Goal: Task Accomplishment & Management: Use online tool/utility

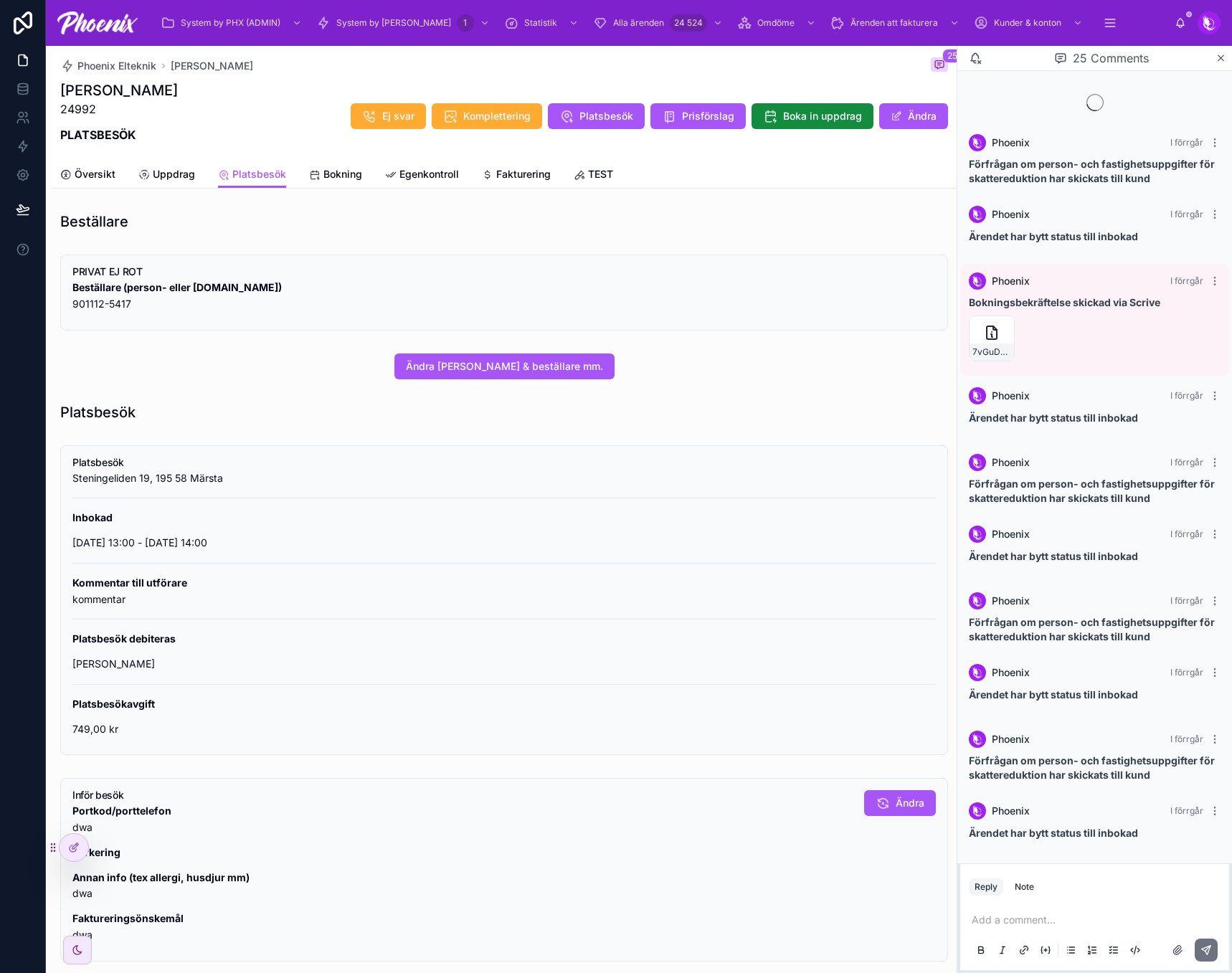
scroll to position [918, 0]
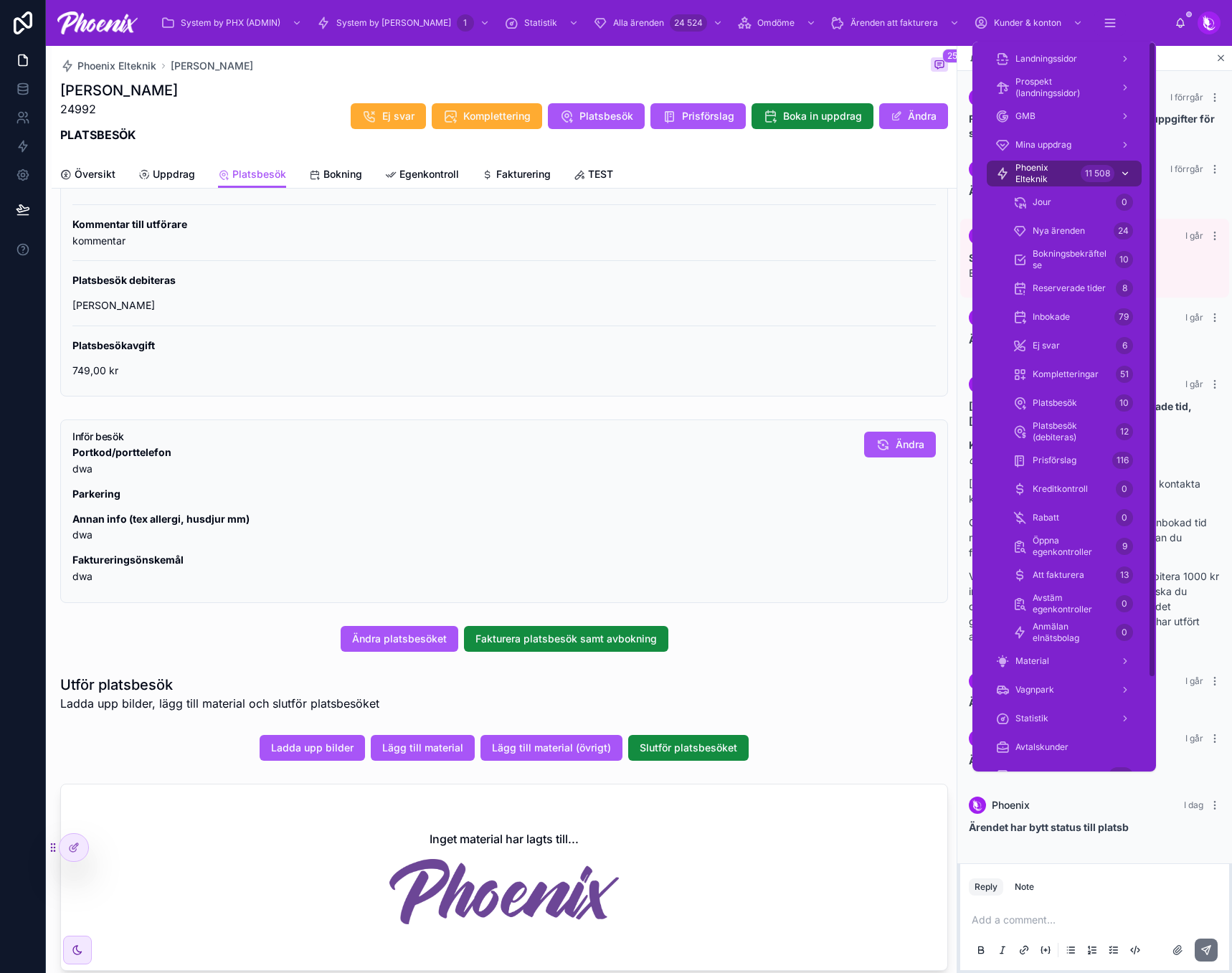
click at [1019, 170] on span "Phoenix Elteknik" at bounding box center [1045, 172] width 60 height 23
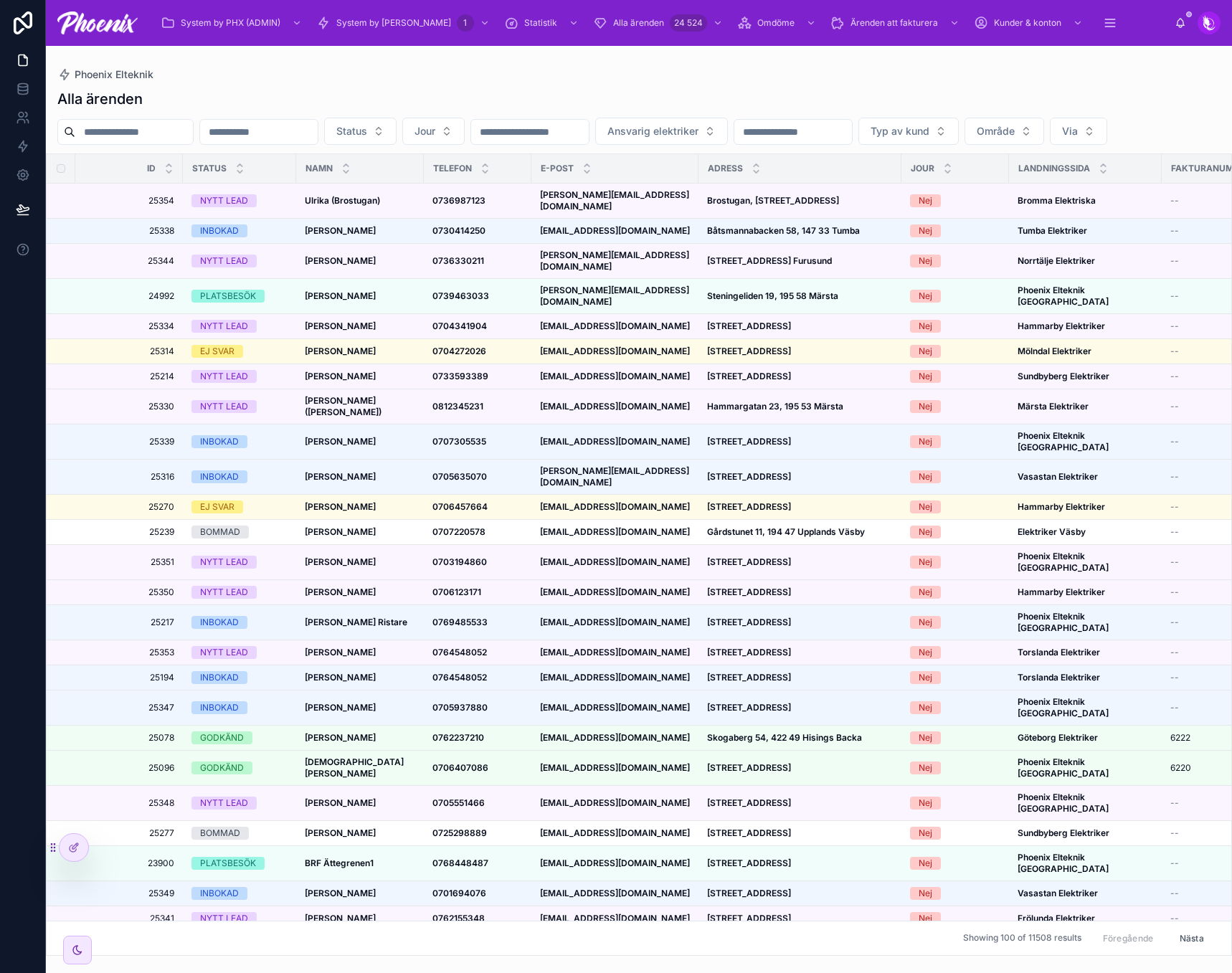
click at [193, 135] on input "text" at bounding box center [134, 131] width 118 height 20
paste input "******"
type input "******"
click at [380, 89] on div "Alla ärenden" at bounding box center [639, 99] width 1163 height 20
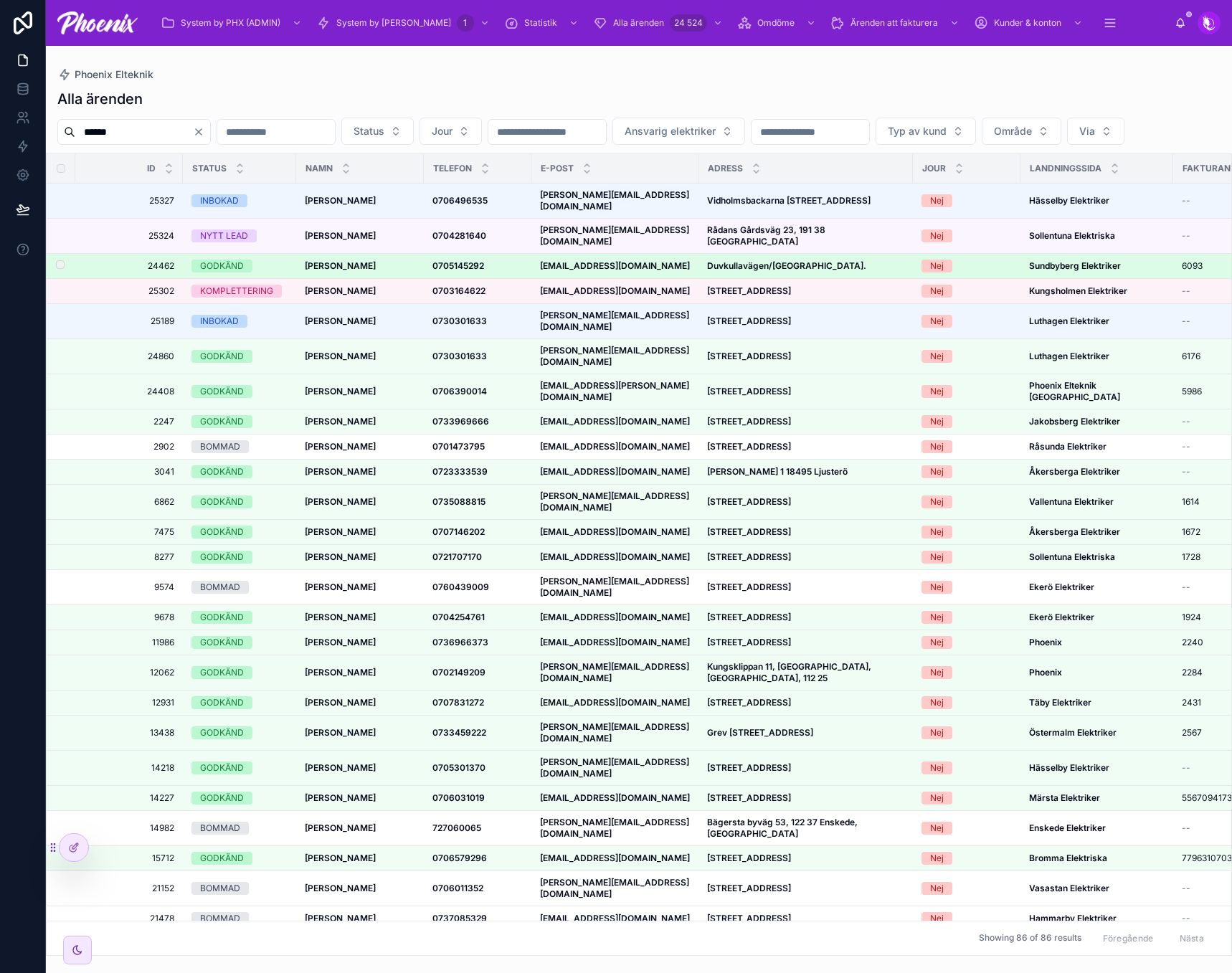
click at [222, 272] on div "GODKÄND" at bounding box center [222, 266] width 44 height 13
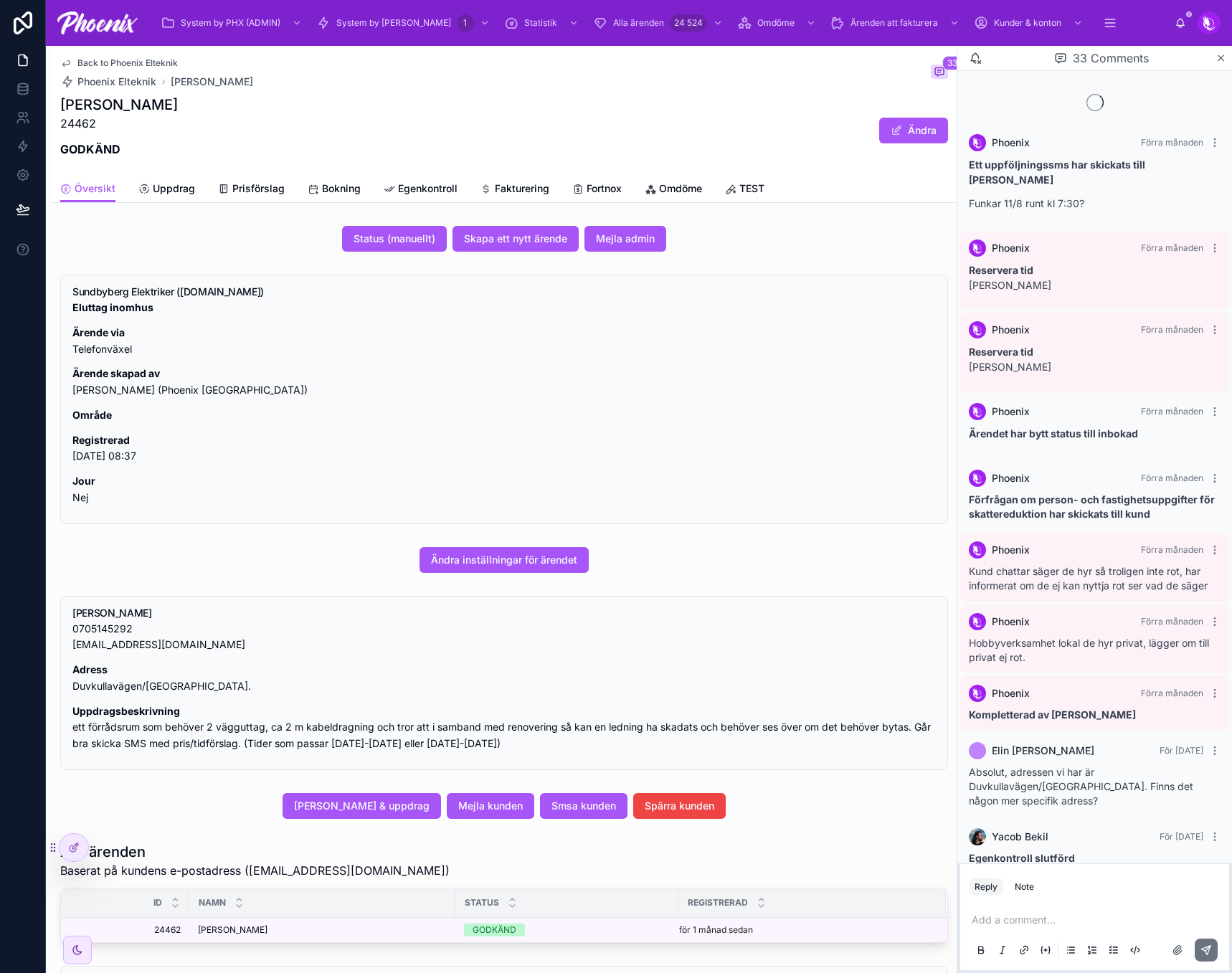
scroll to position [1493, 0]
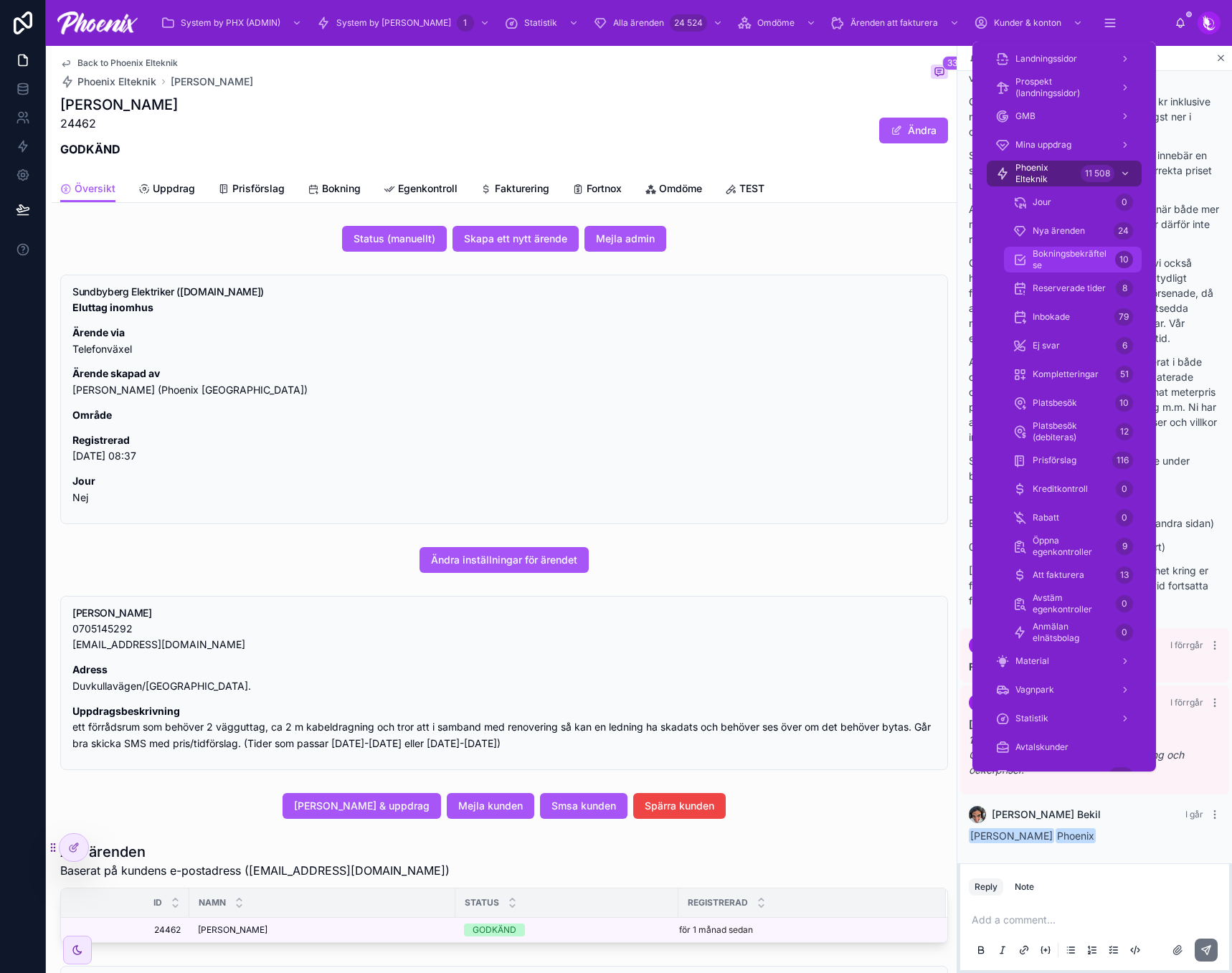
click at [1074, 255] on span "Bokningsbekräftelse" at bounding box center [1071, 259] width 76 height 23
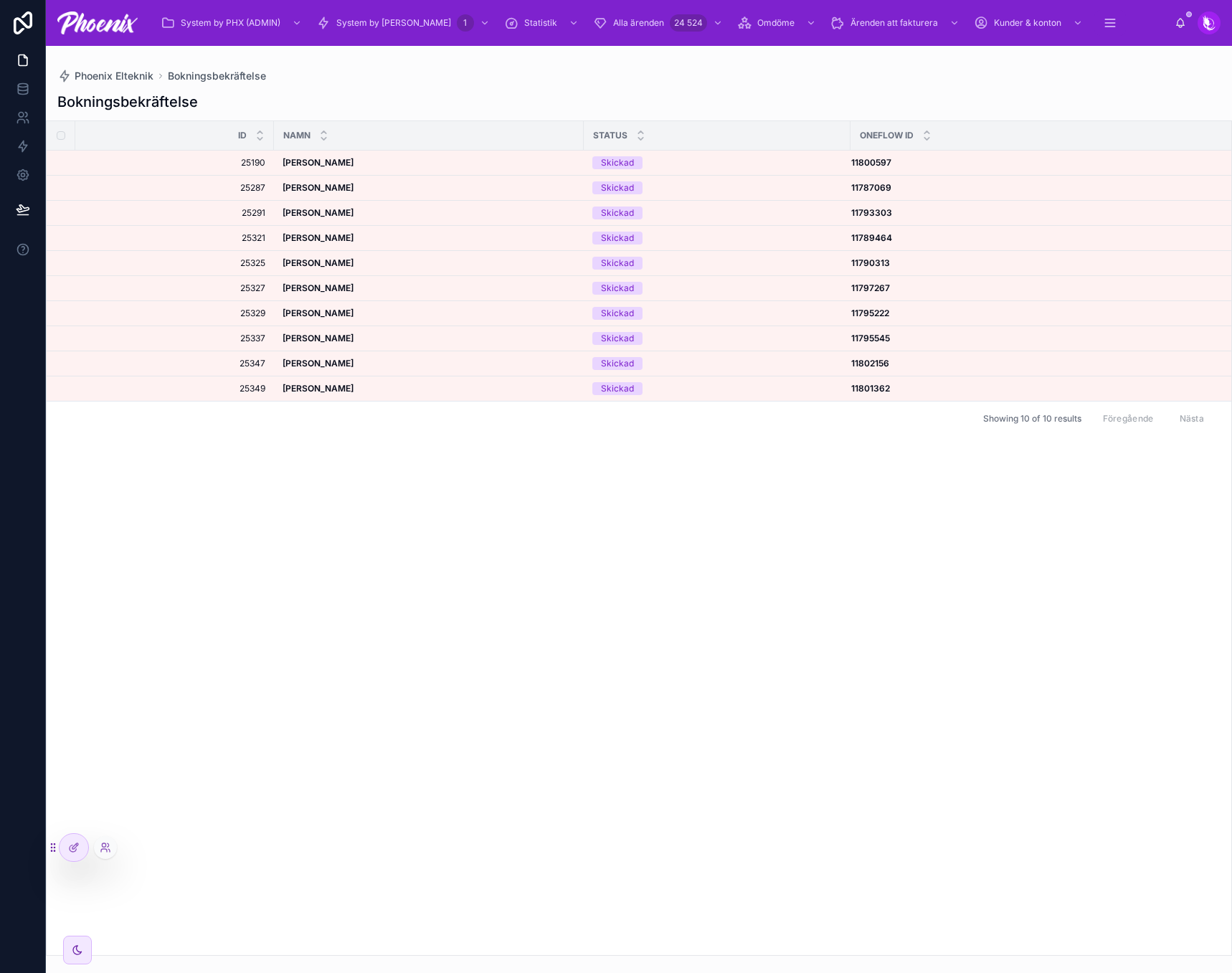
click at [53, 848] on icon at bounding box center [53, 848] width 12 height 12
click at [65, 848] on div at bounding box center [74, 848] width 28 height 27
click at [483, 485] on div "Id NAMN Status OneFlow ID 25190 25190 [PERSON_NAME] [PERSON_NAME] Skickad 11800…" at bounding box center [639, 538] width 1185 height 834
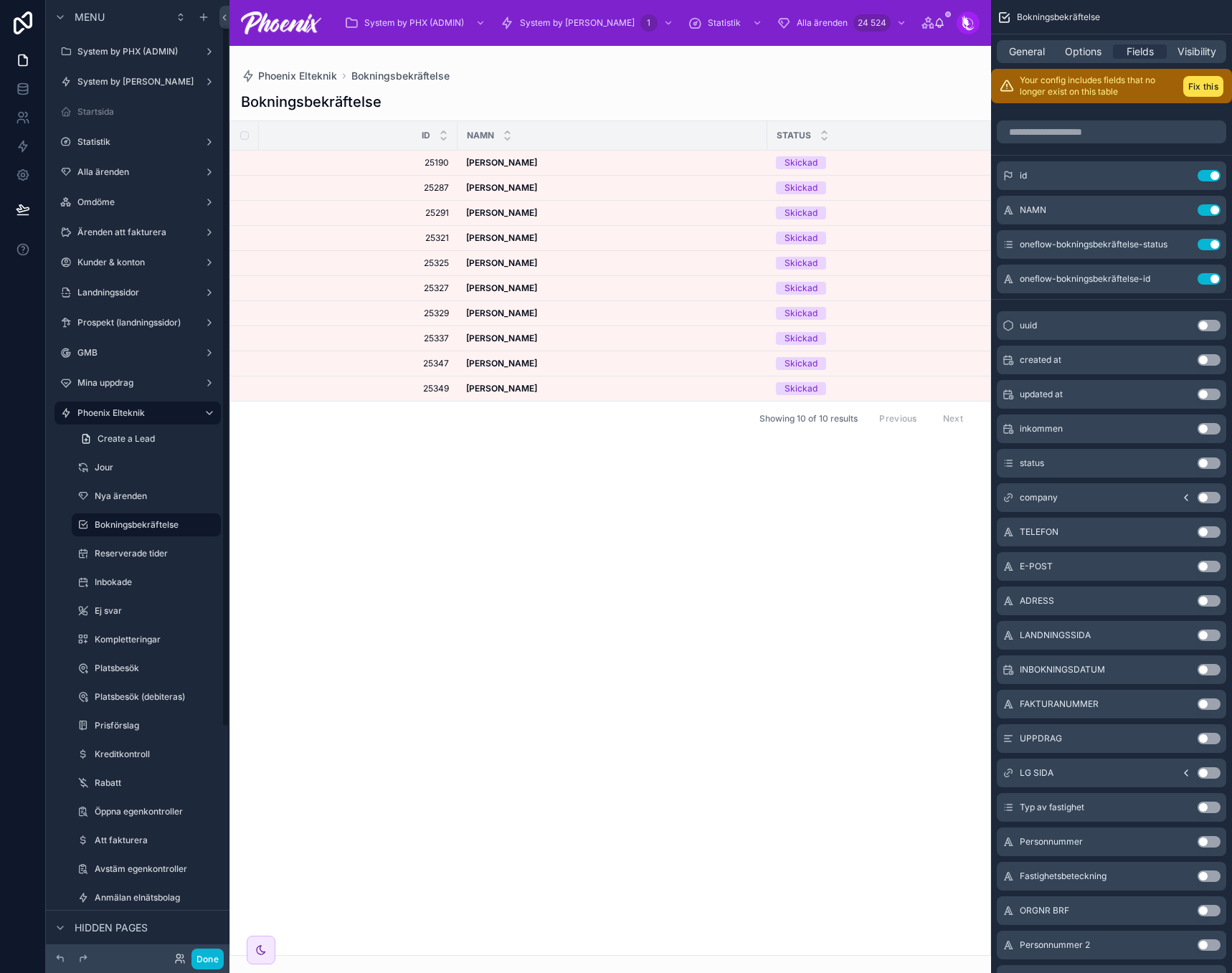
scroll to position [33, 0]
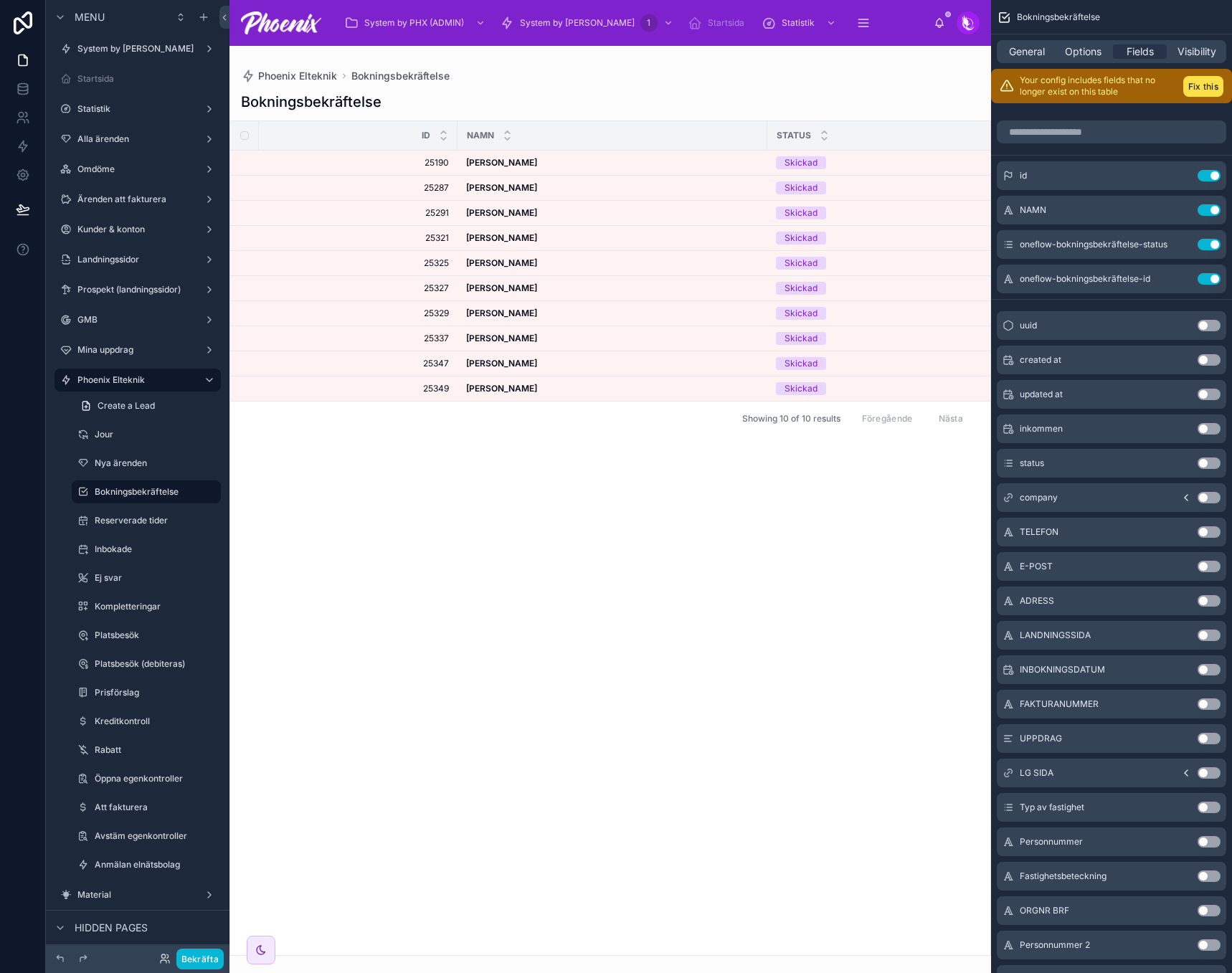
click at [706, 71] on div at bounding box center [610, 510] width 762 height 927
click at [204, 490] on icon "scrollable content" at bounding box center [210, 492] width 12 height 12
click at [266, 529] on span "Remove" at bounding box center [273, 527] width 38 height 15
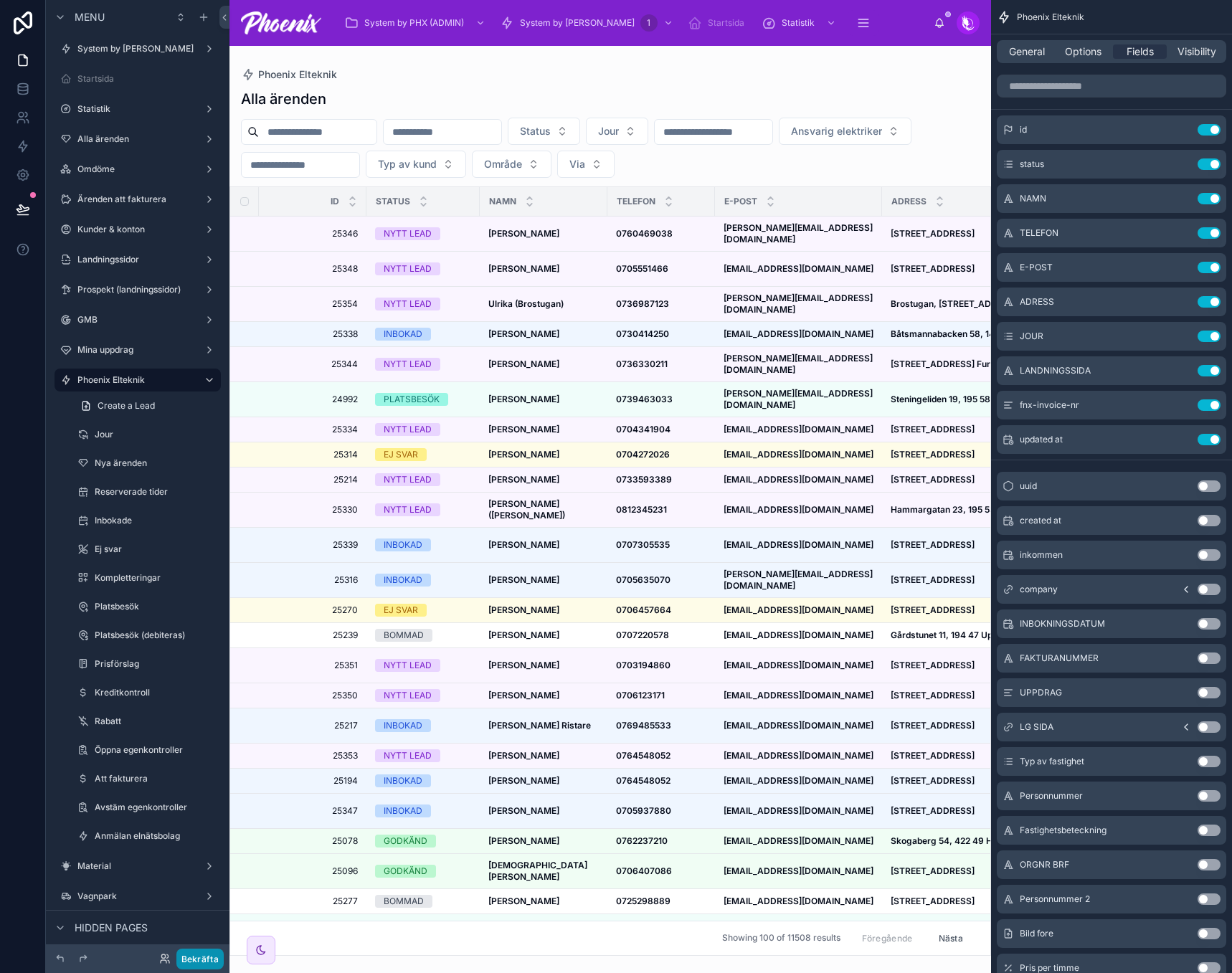
drag, startPoint x: 199, startPoint y: 971, endPoint x: 201, endPoint y: 962, distance: 9.2
click at [199, 968] on div "Bekräfta" at bounding box center [137, 958] width 183 height 28
click at [201, 962] on button "Bekräfta" at bounding box center [200, 958] width 47 height 21
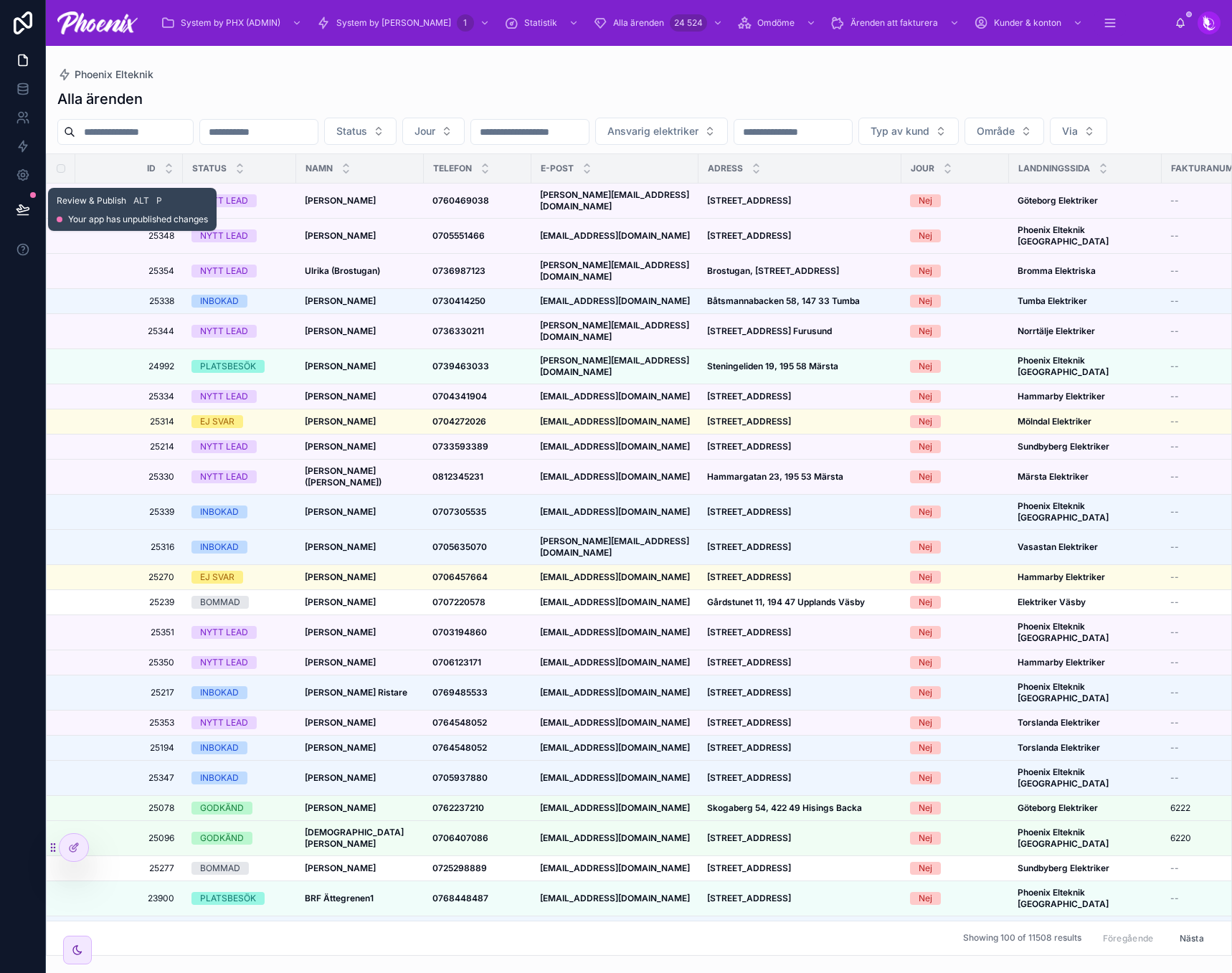
click at [16, 216] on icon at bounding box center [23, 209] width 15 height 15
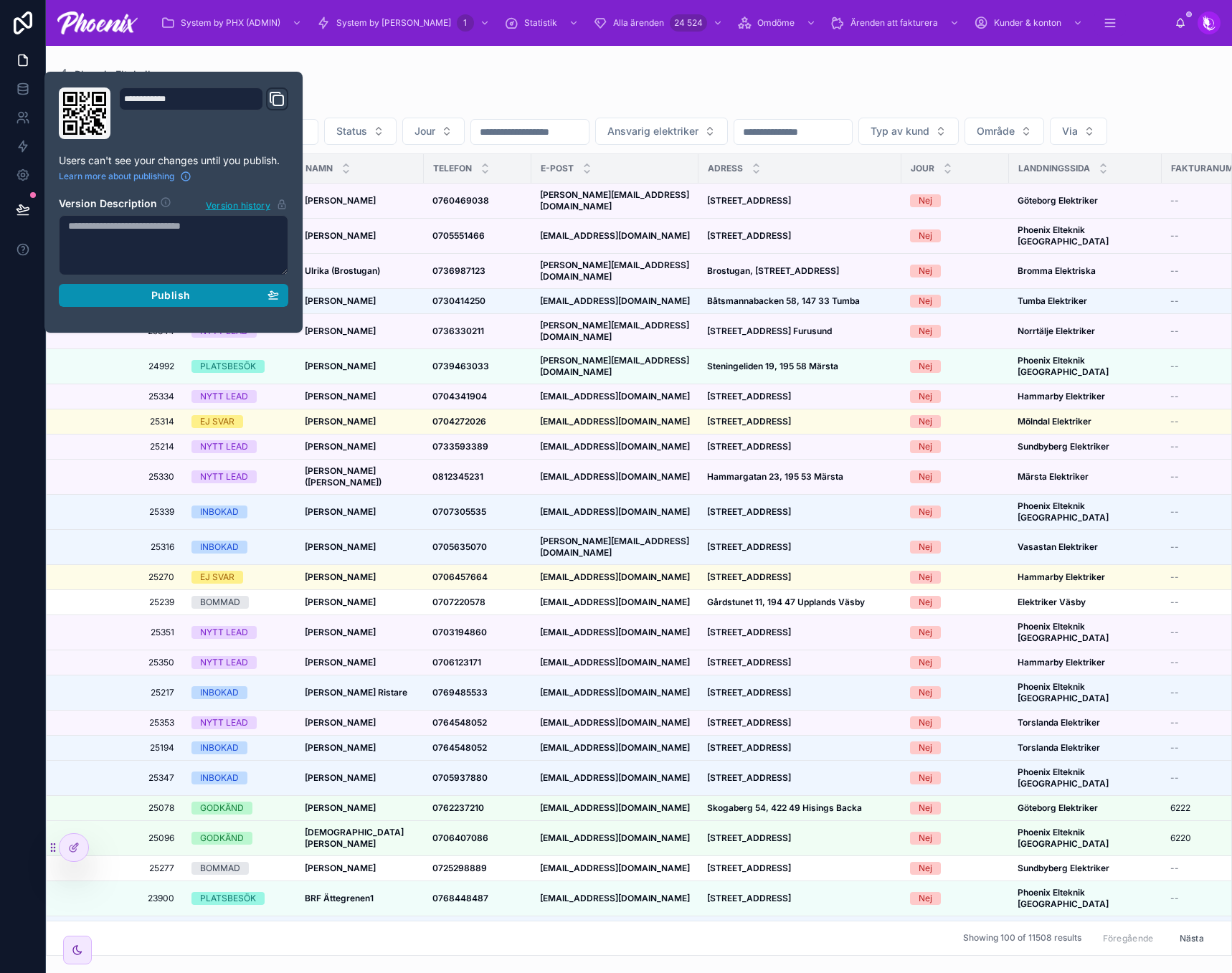
click at [165, 295] on span "Publish" at bounding box center [171, 295] width 39 height 13
click at [662, 83] on div "Alla ärenden Status Jour Ansvarig elektriker Typ av kund Område Via Id Status N…" at bounding box center [639, 517] width 1186 height 875
